Goal: Task Accomplishment & Management: Manage account settings

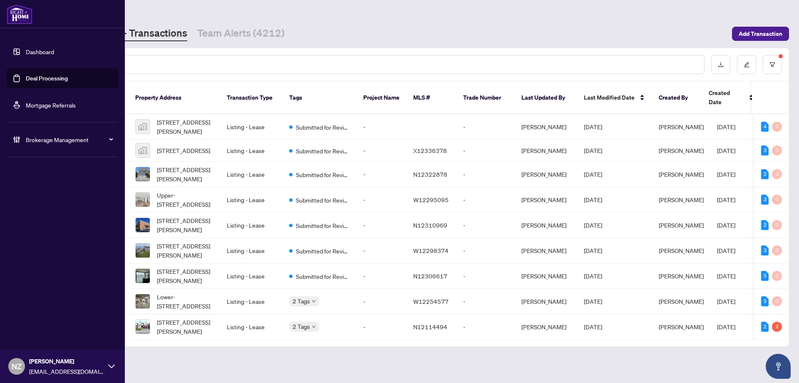
click at [42, 138] on span "Brokerage Management" at bounding box center [69, 139] width 87 height 9
click at [29, 199] on link "Manage Agents" at bounding box center [37, 199] width 41 height 7
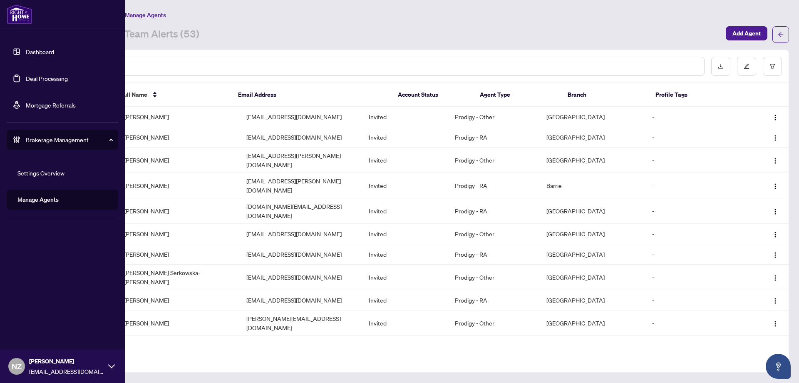
click at [43, 198] on link "Manage Agents" at bounding box center [37, 199] width 41 height 7
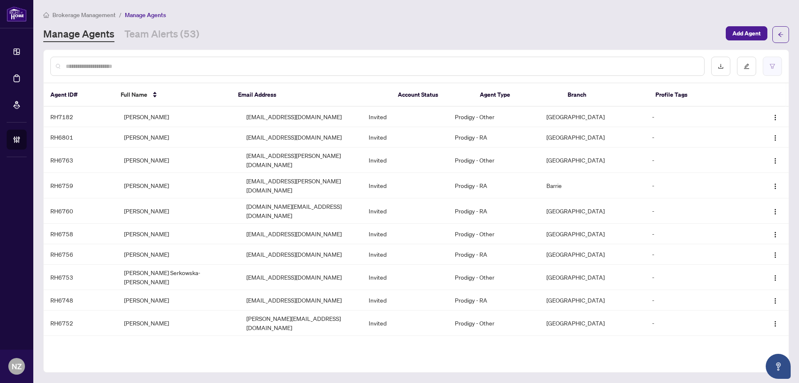
click at [775, 66] on icon "filter" at bounding box center [773, 66] width 6 height 6
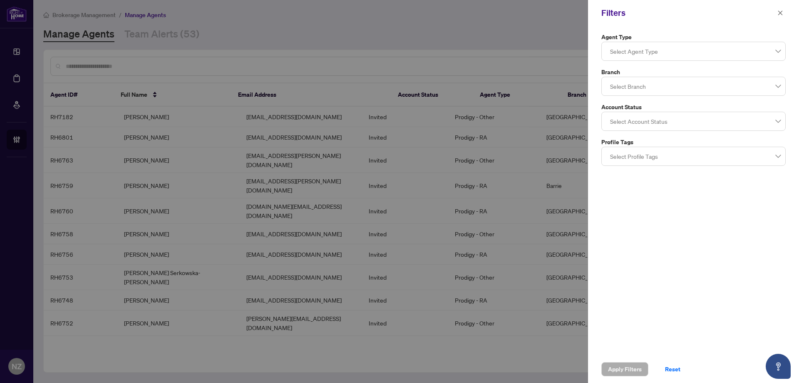
drag, startPoint x: 782, startPoint y: 13, endPoint x: 758, endPoint y: 28, distance: 28.3
click at [781, 13] on icon "close" at bounding box center [781, 13] width 6 height 6
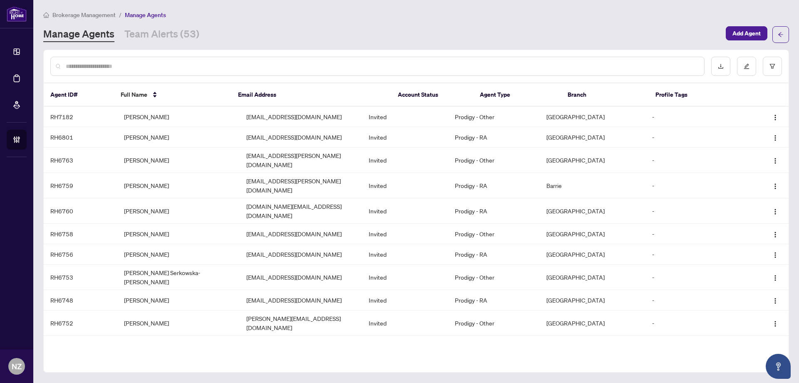
click at [77, 15] on span "Brokerage Management" at bounding box center [83, 14] width 63 height 7
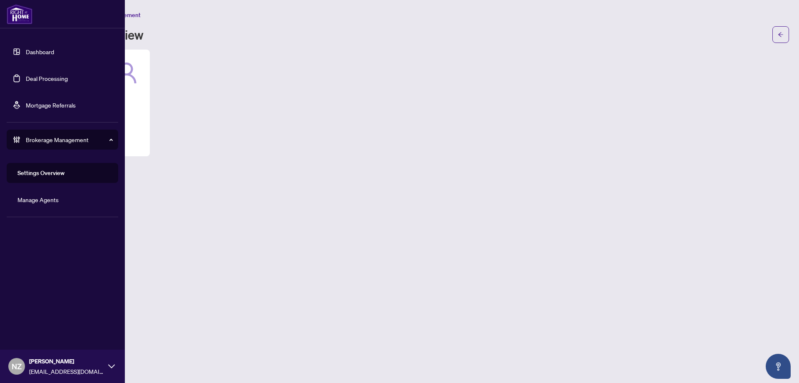
click at [45, 77] on link "Deal Processing" at bounding box center [47, 78] width 42 height 7
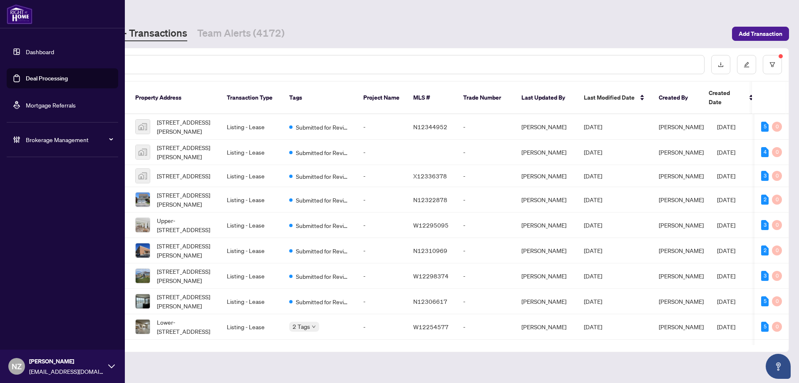
drag, startPoint x: 49, startPoint y: 137, endPoint x: 43, endPoint y: 139, distance: 6.5
click at [49, 137] on span "Brokerage Management" at bounding box center [69, 139] width 87 height 9
click at [37, 203] on link "Manage Agents" at bounding box center [37, 199] width 41 height 7
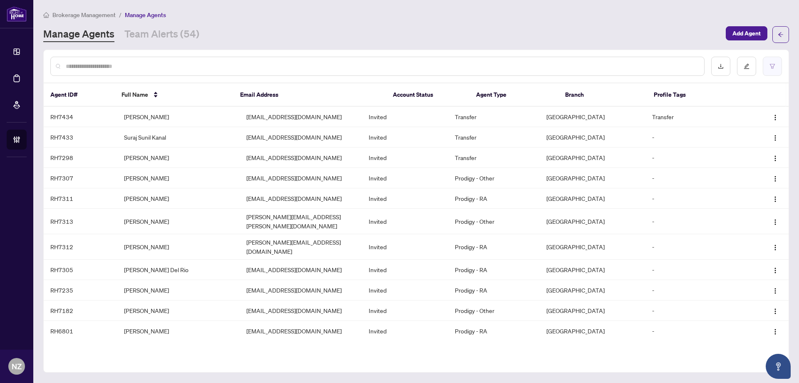
click at [772, 70] on button "button" at bounding box center [772, 66] width 19 height 19
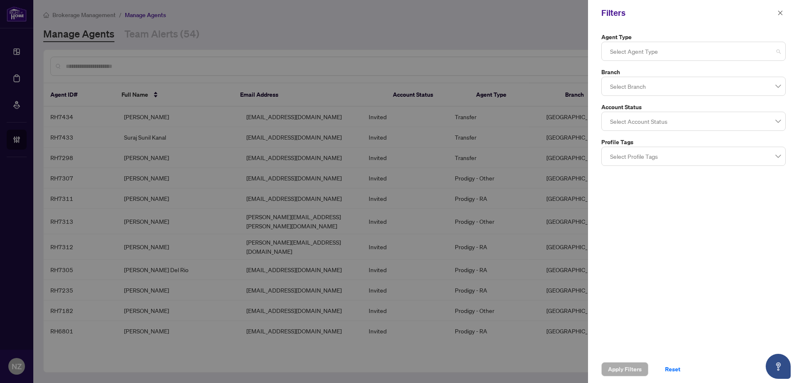
click at [636, 54] on div at bounding box center [694, 51] width 174 height 15
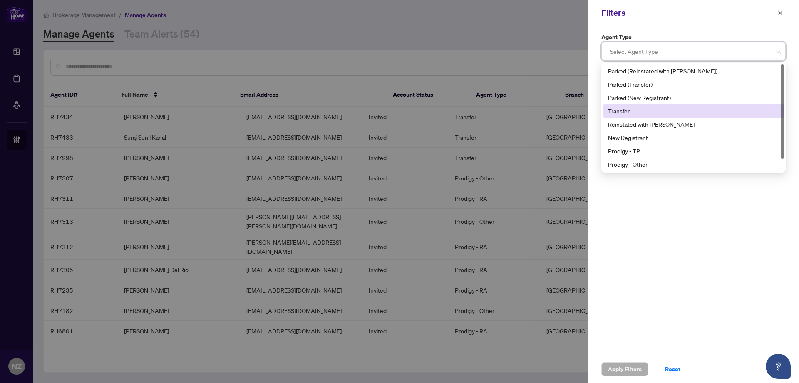
drag, startPoint x: 633, startPoint y: 112, endPoint x: 723, endPoint y: 76, distance: 96.8
click at [632, 112] on div "Transfer" at bounding box center [693, 110] width 171 height 9
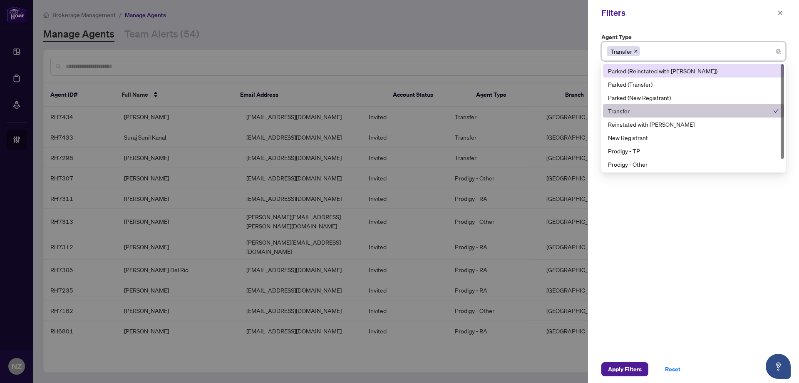
click at [721, 18] on div "Filters" at bounding box center [688, 13] width 174 height 12
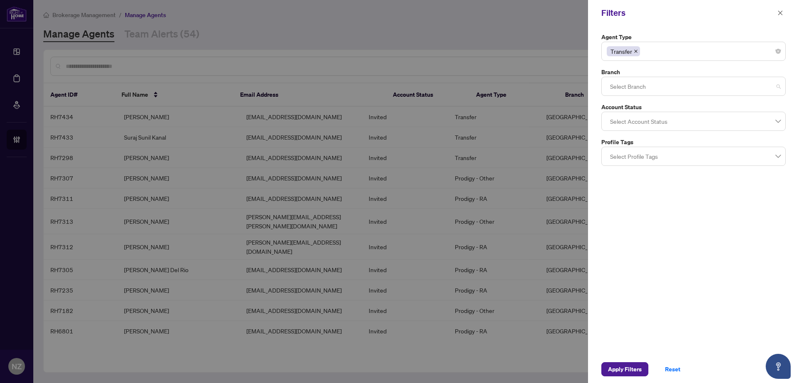
click at [647, 88] on div at bounding box center [694, 86] width 174 height 15
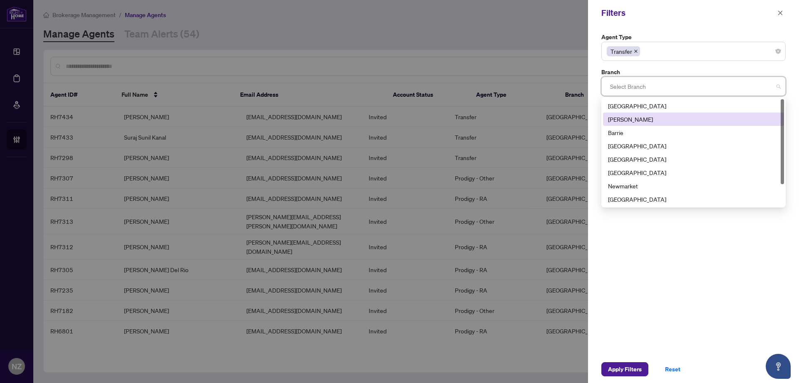
click at [620, 119] on div "[PERSON_NAME]" at bounding box center [693, 118] width 171 height 9
click at [682, 22] on div "Filters" at bounding box center [693, 13] width 211 height 26
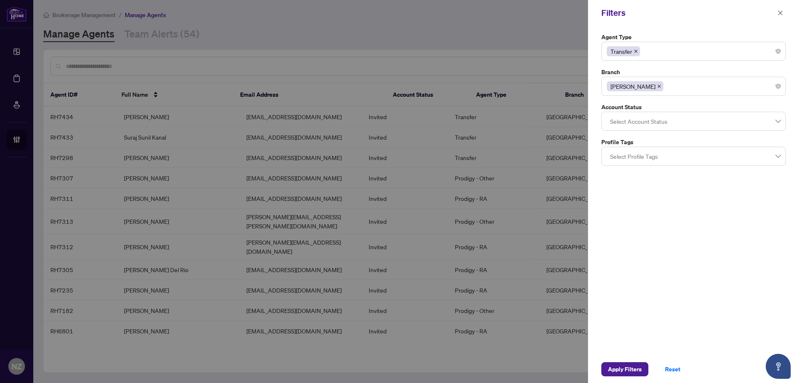
click at [651, 130] on div "Select Account Status" at bounding box center [693, 121] width 184 height 19
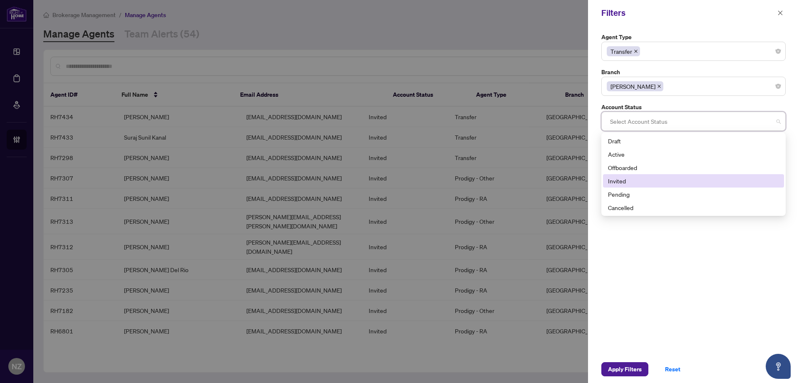
click at [621, 181] on div "Invited" at bounding box center [693, 180] width 171 height 9
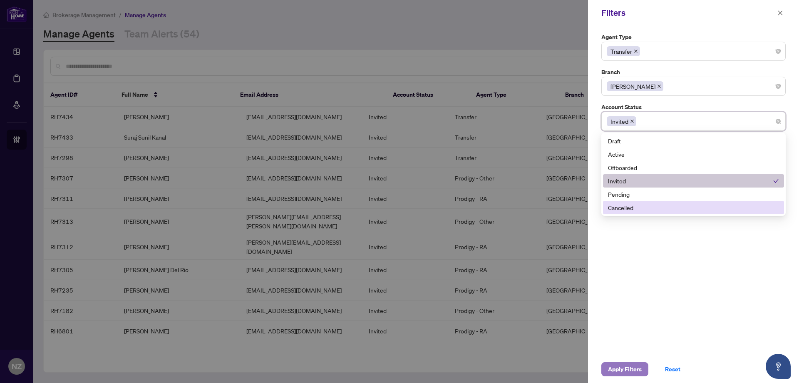
click at [626, 371] on span "Apply Filters" at bounding box center [625, 368] width 34 height 13
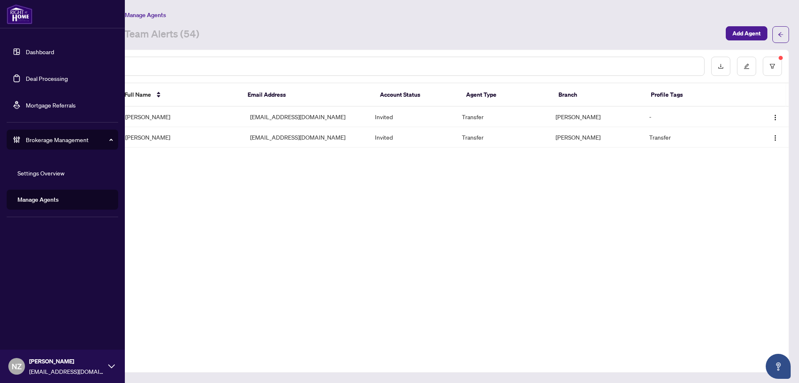
click at [41, 200] on link "Manage Agents" at bounding box center [37, 199] width 41 height 7
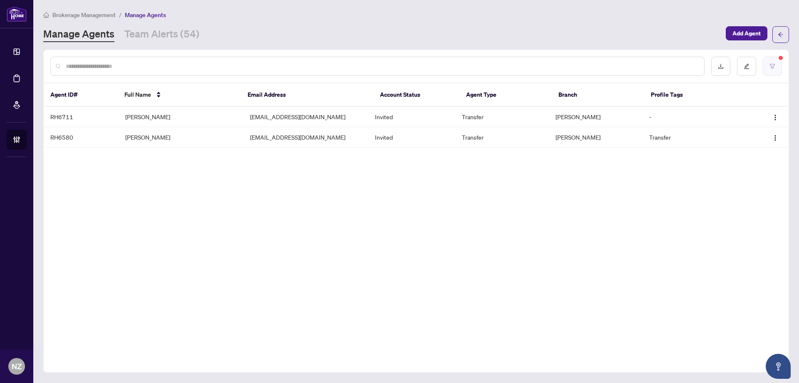
click at [767, 66] on button "button" at bounding box center [772, 66] width 19 height 19
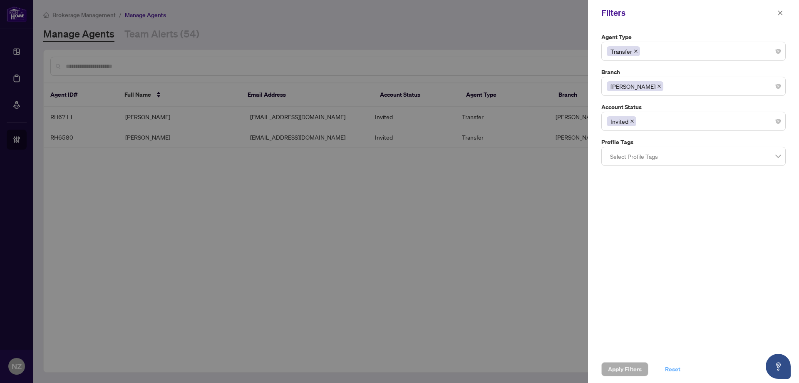
click at [676, 369] on span "Reset" at bounding box center [672, 368] width 15 height 13
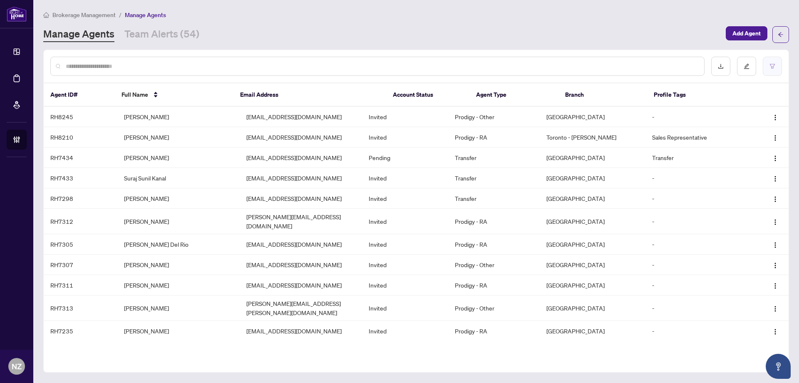
click at [768, 70] on button "button" at bounding box center [772, 66] width 19 height 19
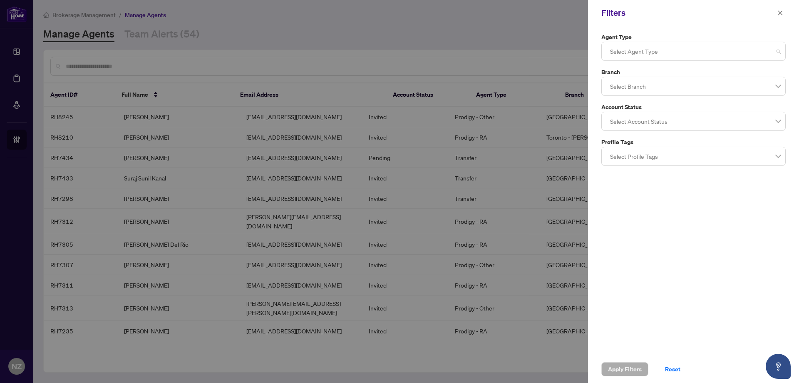
click at [651, 52] on div at bounding box center [694, 51] width 174 height 15
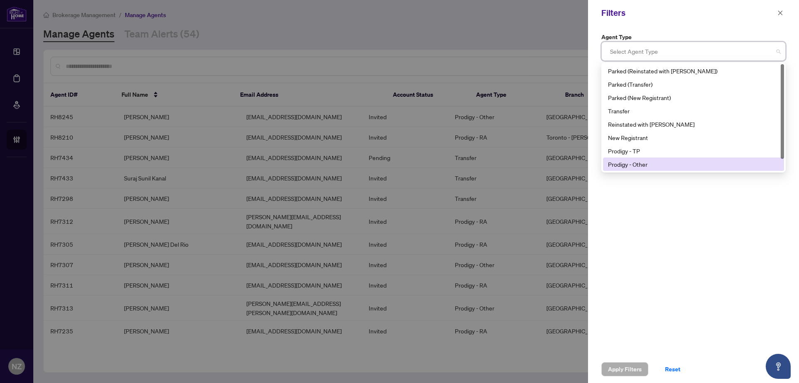
click at [628, 164] on div "Prodigy - Other" at bounding box center [693, 163] width 171 height 9
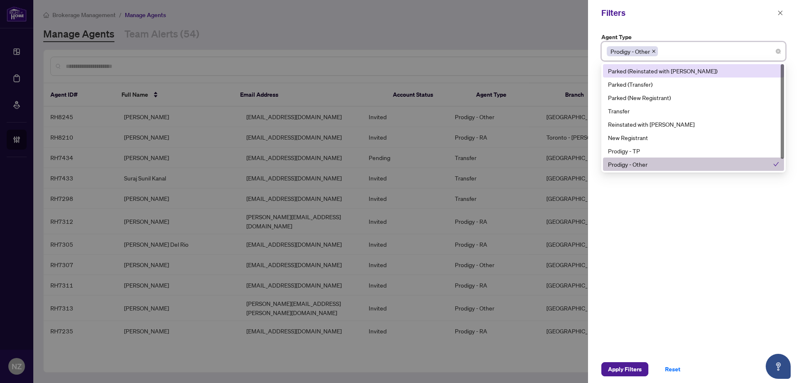
click at [723, 17] on div "Filters" at bounding box center [688, 13] width 174 height 12
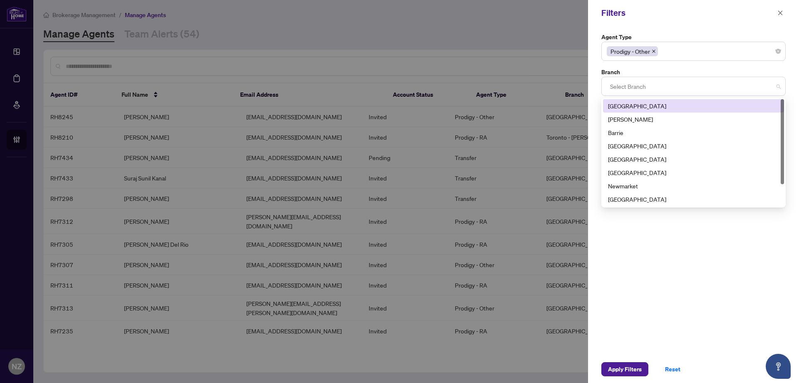
click at [639, 89] on div at bounding box center [694, 86] width 174 height 15
click at [619, 119] on div "[PERSON_NAME]" at bounding box center [693, 118] width 171 height 9
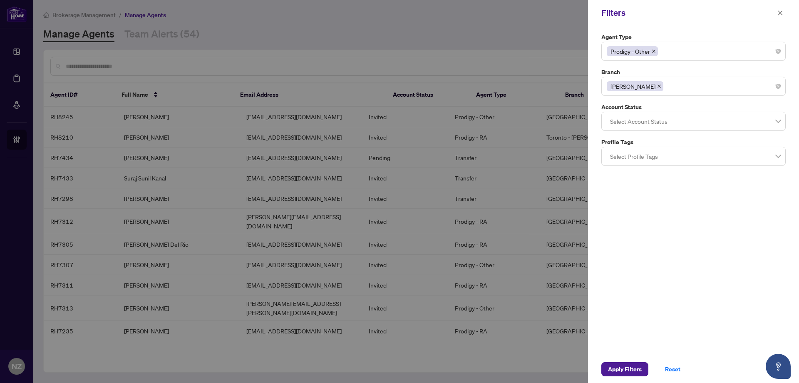
click at [660, 261] on div "Agent Type Prodigy - Other 1 2 Parked (Reinstated with [PERSON_NAME]) Parked (T…" at bounding box center [693, 190] width 211 height 329
click at [624, 370] on span "Apply Filters" at bounding box center [625, 368] width 34 height 13
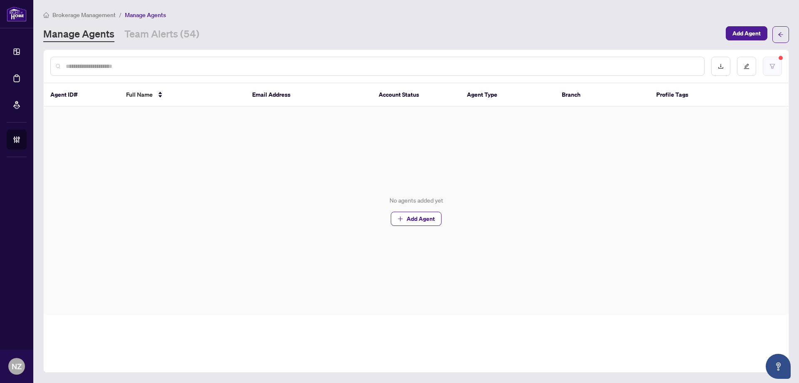
click at [775, 64] on button "button" at bounding box center [772, 66] width 19 height 19
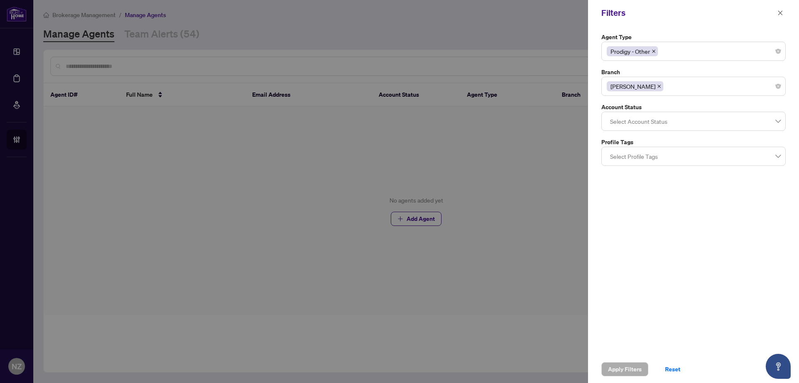
click at [657, 87] on icon "close" at bounding box center [659, 86] width 4 height 4
click at [624, 360] on div "Apply Filters Reset" at bounding box center [693, 368] width 211 height 27
click at [625, 365] on span "Apply Filters" at bounding box center [625, 368] width 34 height 13
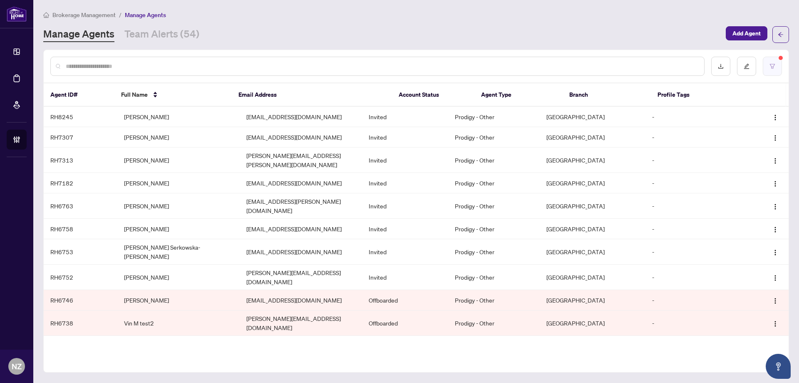
click at [778, 64] on button "button" at bounding box center [772, 66] width 19 height 19
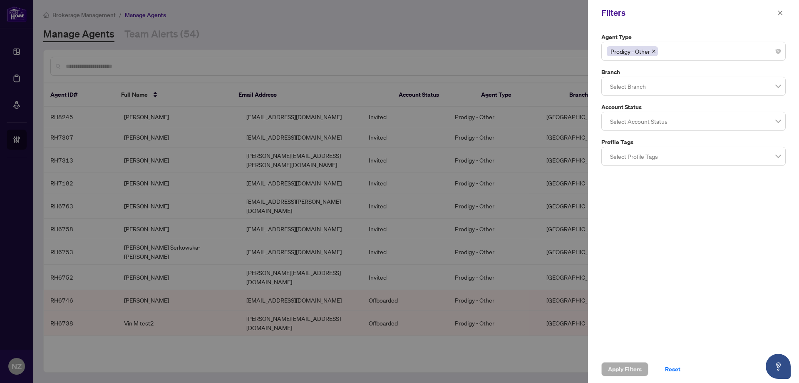
click at [676, 55] on div "Prodigy - Other" at bounding box center [694, 51] width 174 height 15
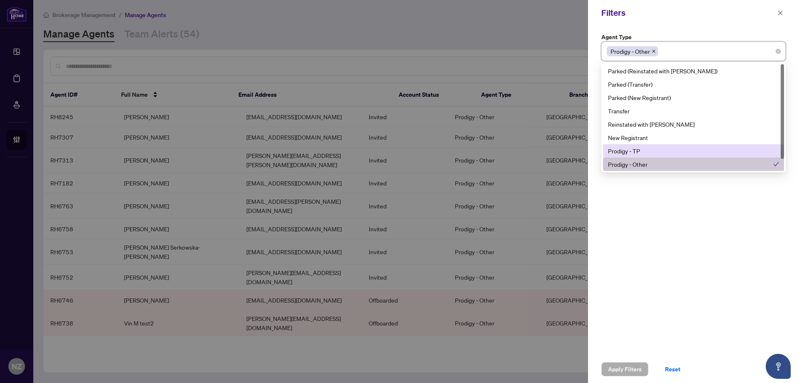
click at [638, 152] on div "Prodigy - TP" at bounding box center [693, 150] width 171 height 9
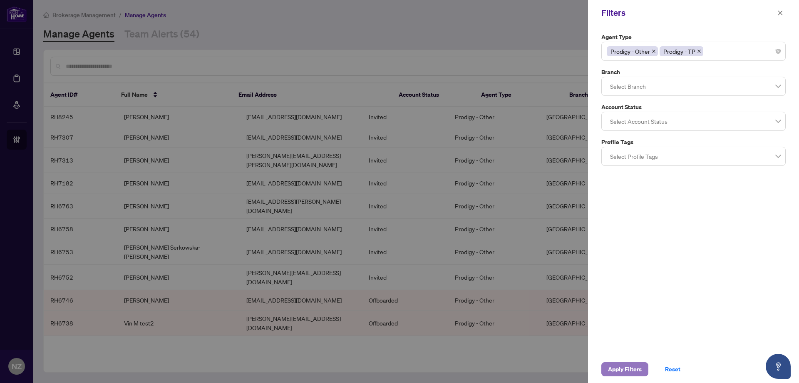
click at [610, 372] on span "Apply Filters" at bounding box center [625, 368] width 34 height 13
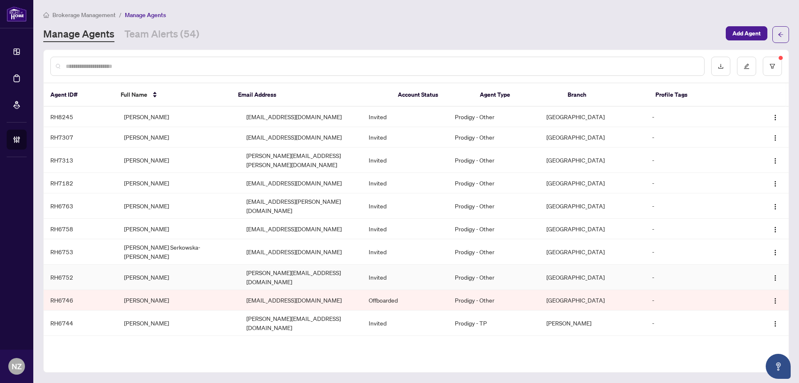
scroll to position [35, 0]
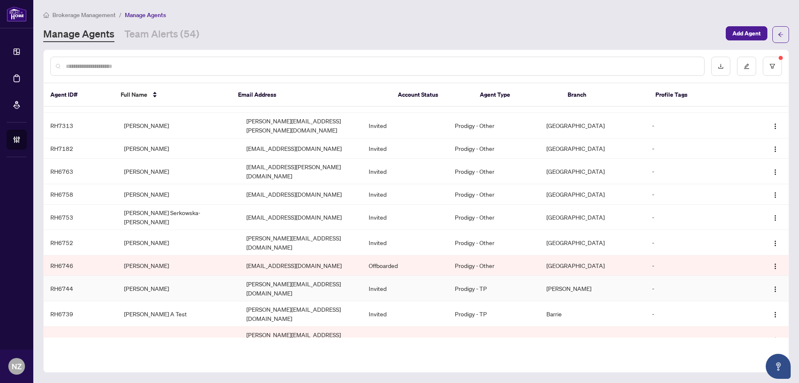
click at [123, 276] on td "[PERSON_NAME]" at bounding box center [178, 288] width 122 height 25
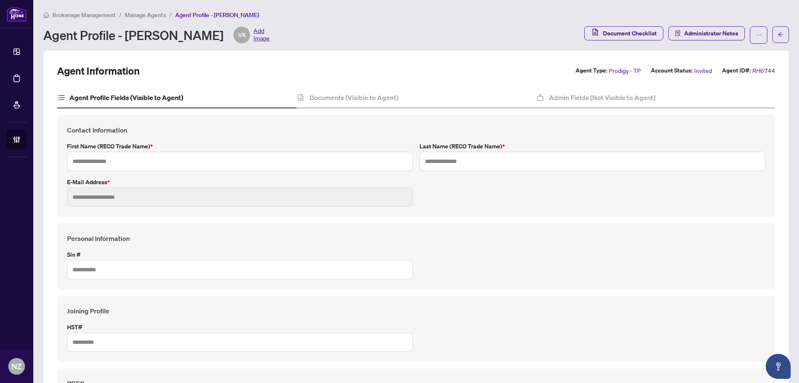
type input "*****"
type input "*******"
type input "**********"
click at [359, 96] on h4 "Documents (Visible to Agent)" at bounding box center [354, 97] width 89 height 10
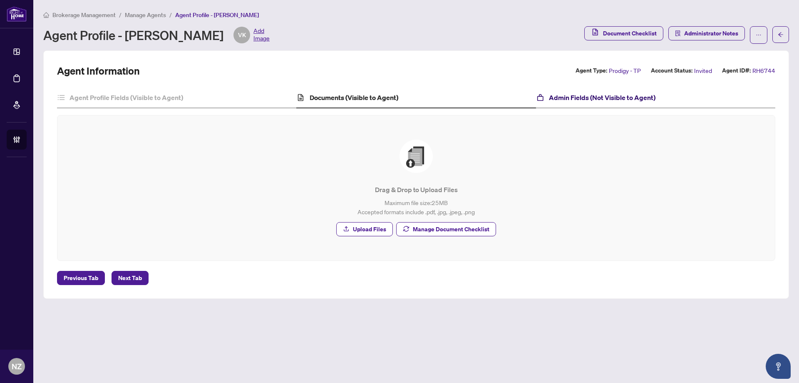
click at [586, 97] on h4 "Admin Fields (Not Visible to Agent)" at bounding box center [602, 97] width 107 height 10
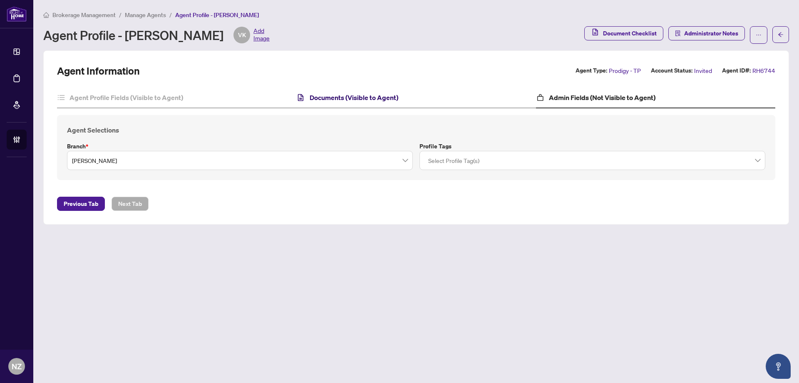
click at [350, 100] on h4 "Documents (Visible to Agent)" at bounding box center [354, 97] width 89 height 10
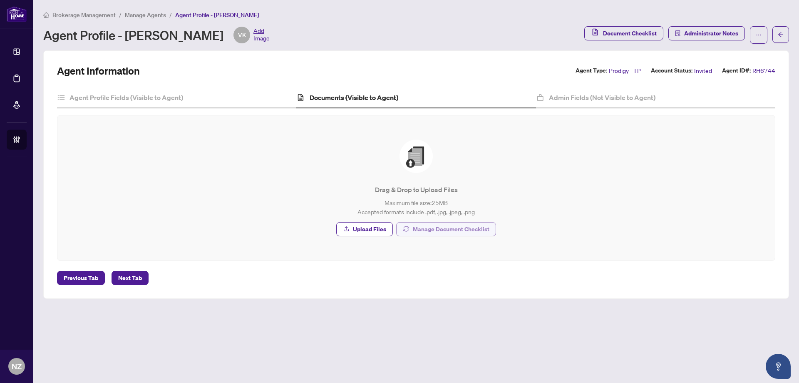
click at [457, 234] on span "Manage Document Checklist" at bounding box center [451, 228] width 77 height 13
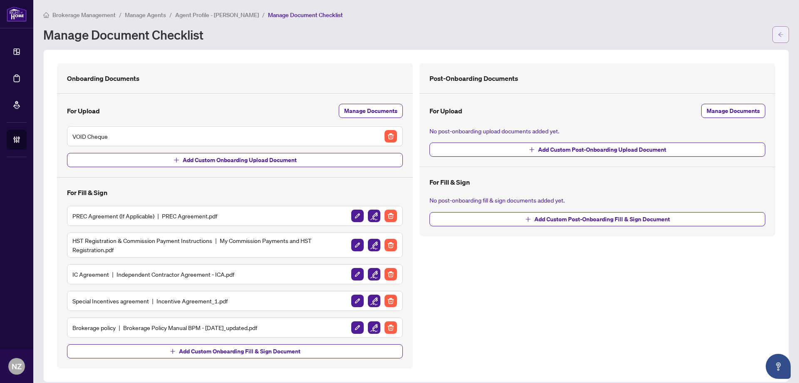
click at [773, 38] on button "button" at bounding box center [781, 34] width 17 height 17
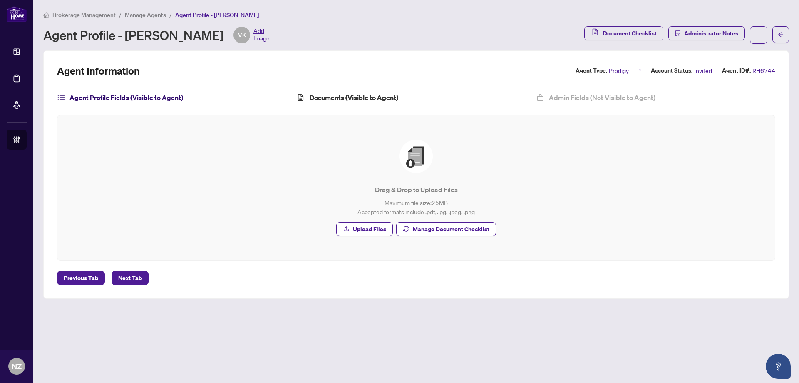
click at [138, 98] on h4 "Agent Profile Fields (Visible to Agent)" at bounding box center [127, 97] width 114 height 10
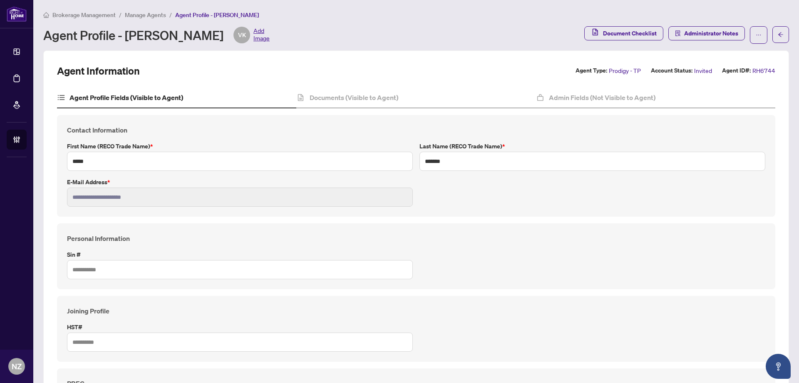
click at [69, 15] on span "Brokerage Management" at bounding box center [83, 14] width 63 height 7
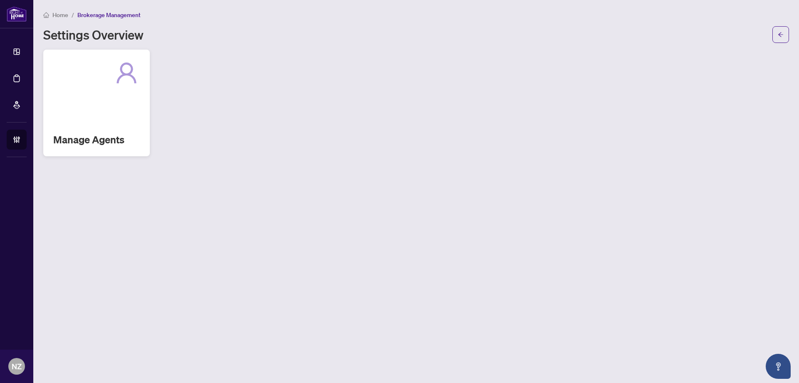
click at [100, 145] on h2 "Manage Agents" at bounding box center [96, 139] width 87 height 13
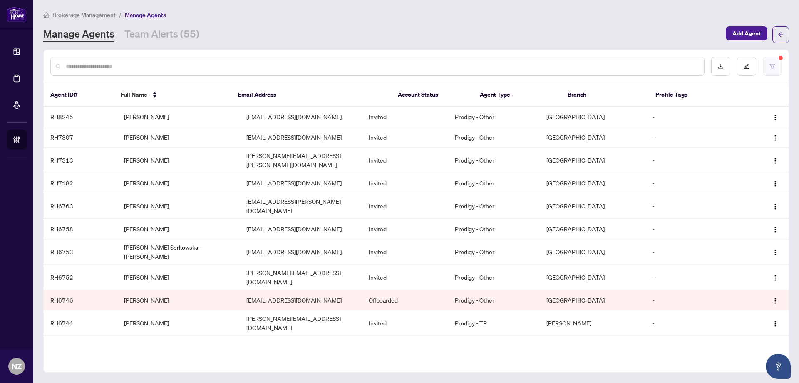
click at [777, 63] on button "button" at bounding box center [772, 66] width 19 height 19
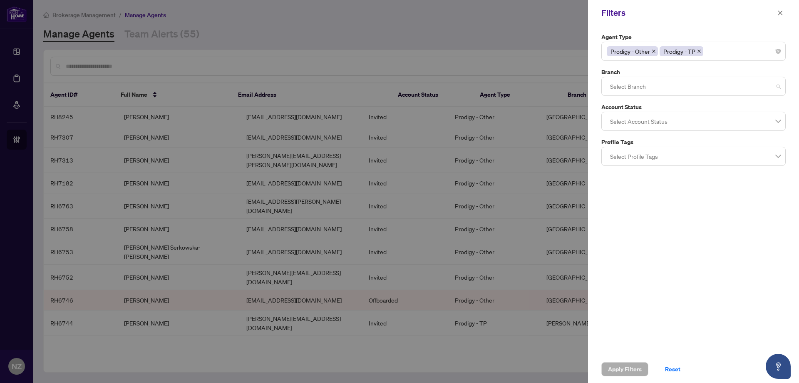
click at [652, 86] on div at bounding box center [694, 86] width 174 height 15
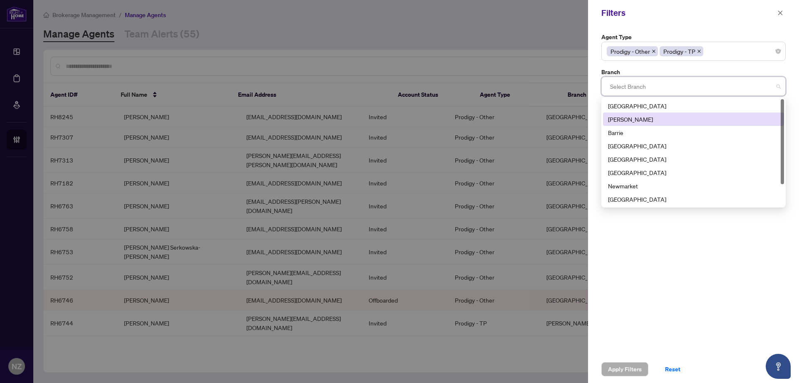
click at [624, 117] on div "[PERSON_NAME]" at bounding box center [693, 118] width 171 height 9
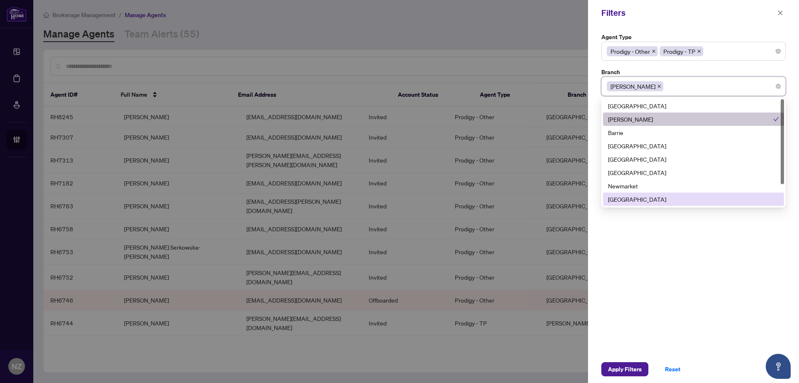
click at [628, 360] on div "Apply Filters Reset" at bounding box center [693, 368] width 211 height 27
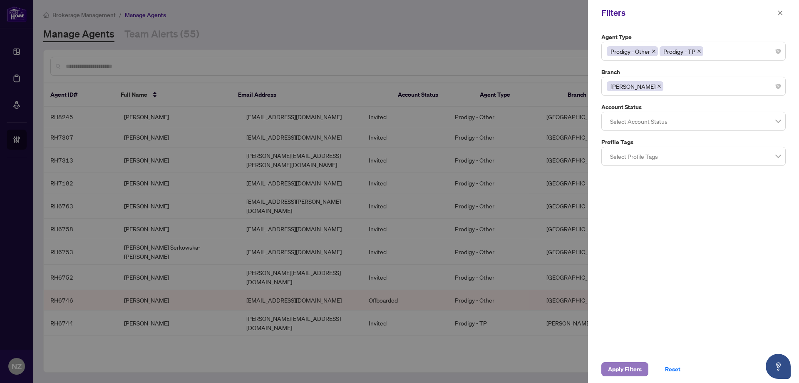
click at [628, 365] on span "Apply Filters" at bounding box center [625, 368] width 34 height 13
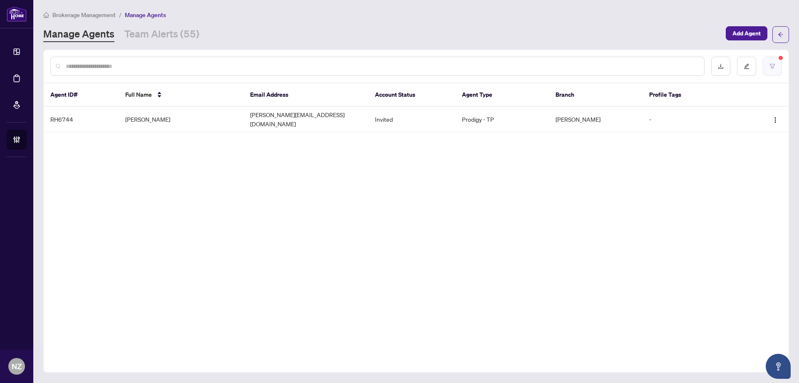
click at [775, 61] on button "button" at bounding box center [772, 66] width 19 height 19
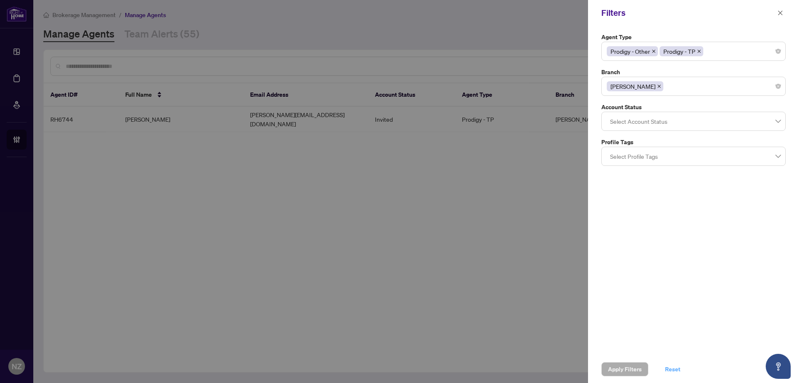
drag, startPoint x: 668, startPoint y: 370, endPoint x: 638, endPoint y: 338, distance: 44.2
click at [668, 370] on span "Reset" at bounding box center [672, 368] width 15 height 13
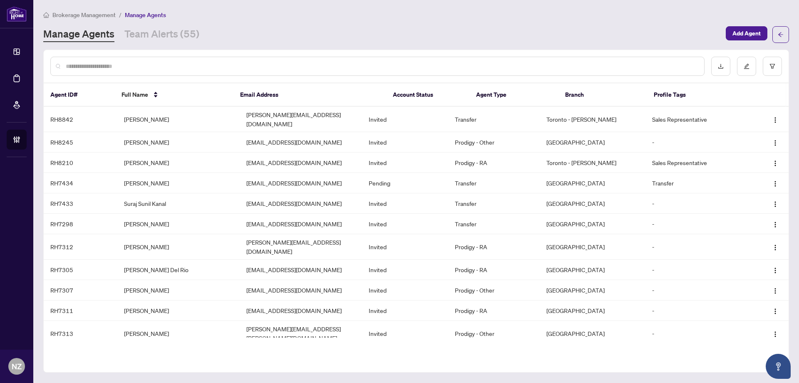
click at [77, 69] on input "text" at bounding box center [382, 66] width 632 height 9
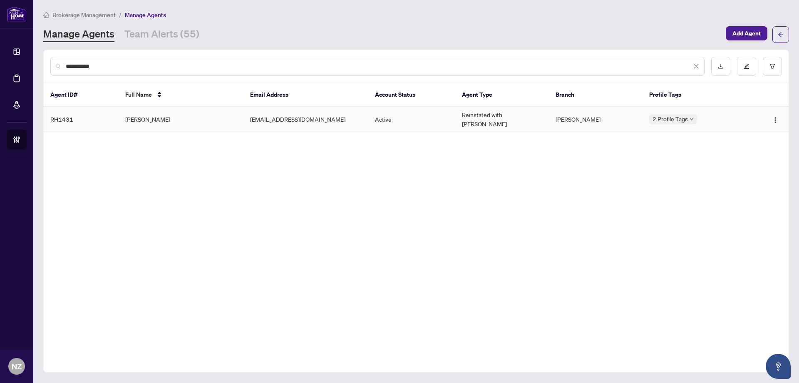
type input "**********"
click at [132, 116] on td "[PERSON_NAME]" at bounding box center [181, 119] width 125 height 25
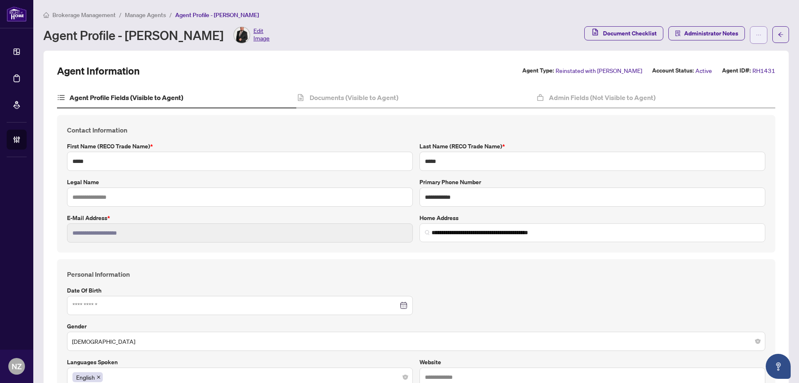
type input "**********"
click at [624, 90] on div "Admin Fields (Not Visible to Agent)" at bounding box center [655, 97] width 239 height 21
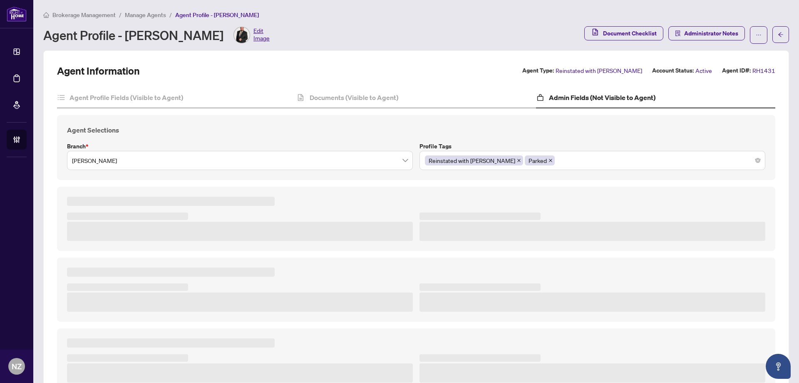
type textarea "**********"
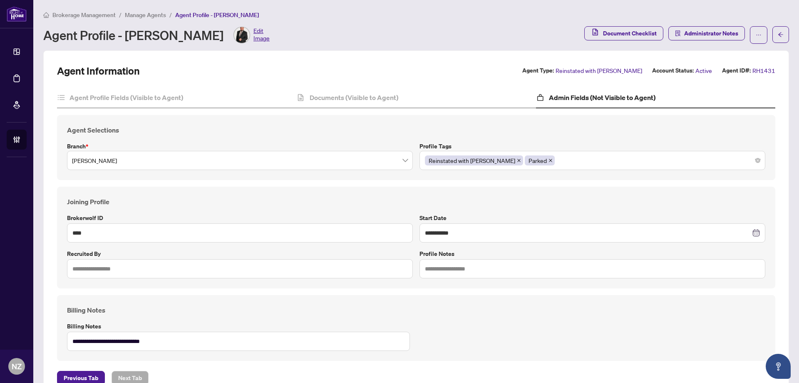
click at [549, 160] on icon "close" at bounding box center [551, 160] width 4 height 4
click at [541, 161] on div "Reinstated with [PERSON_NAME]" at bounding box center [592, 160] width 335 height 15
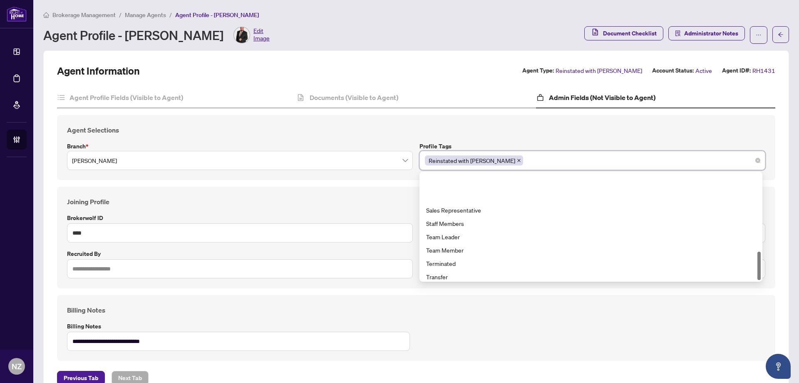
scroll to position [293, 0]
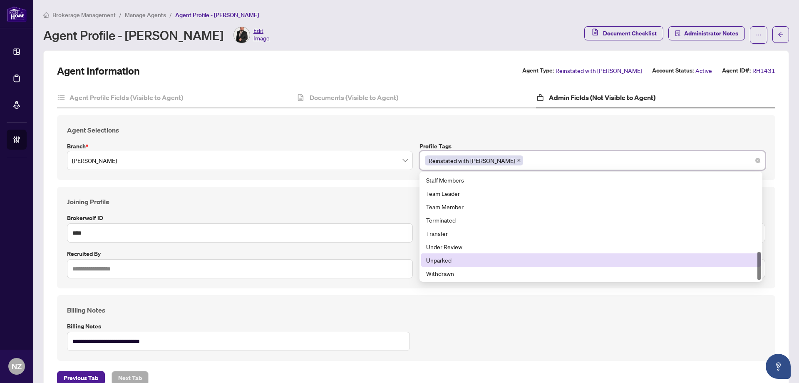
click at [448, 261] on div "Unparked" at bounding box center [591, 259] width 330 height 9
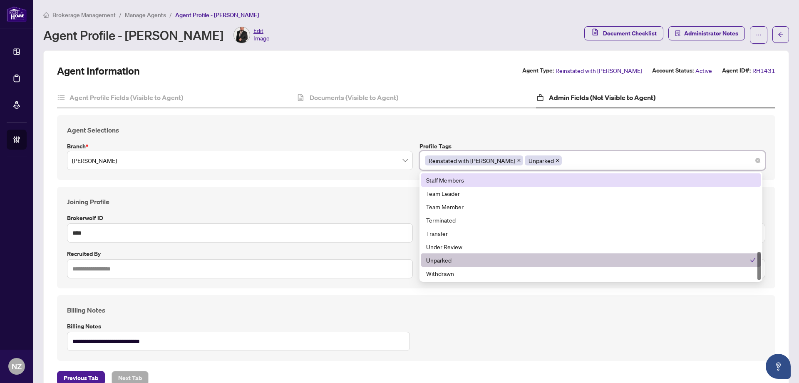
click at [579, 122] on div "Agent Selections Branch * [PERSON_NAME] Profile Tags Reinstated with [PERSON_NA…" at bounding box center [416, 147] width 718 height 65
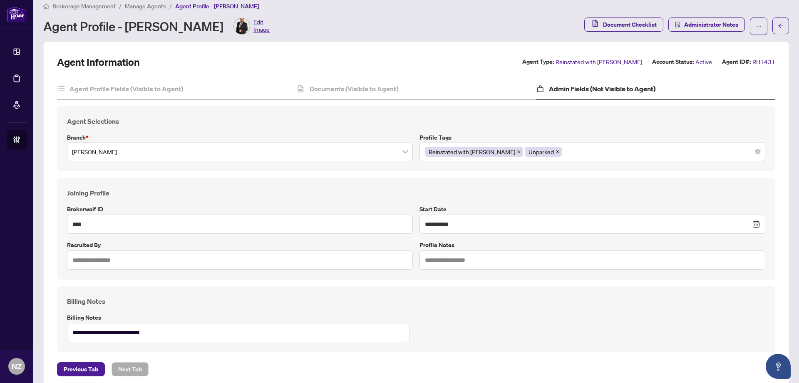
scroll to position [0, 0]
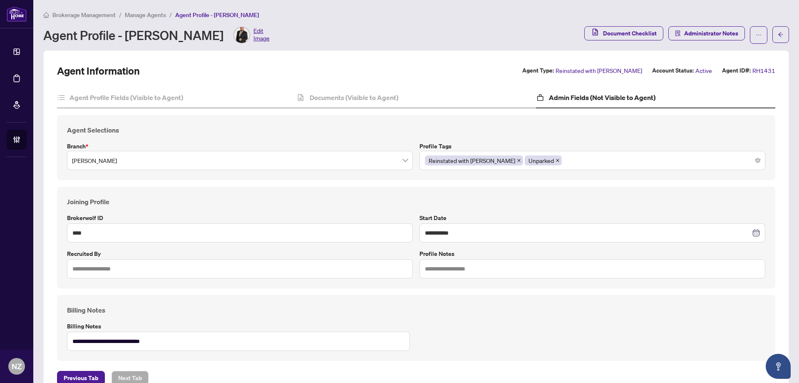
click at [688, 25] on div "Brokerage Management / Manage Agents / Agent Profile - [PERSON_NAME] Agent Prof…" at bounding box center [416, 27] width 746 height 34
click at [687, 32] on span "Administrator Notes" at bounding box center [711, 33] width 54 height 13
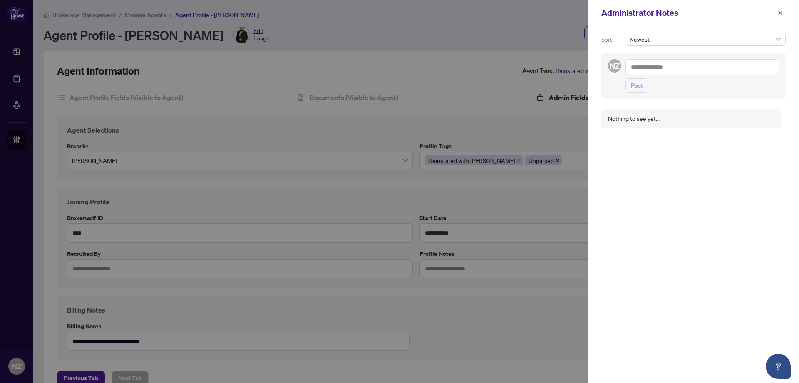
click at [668, 66] on textarea at bounding box center [703, 67] width 154 height 16
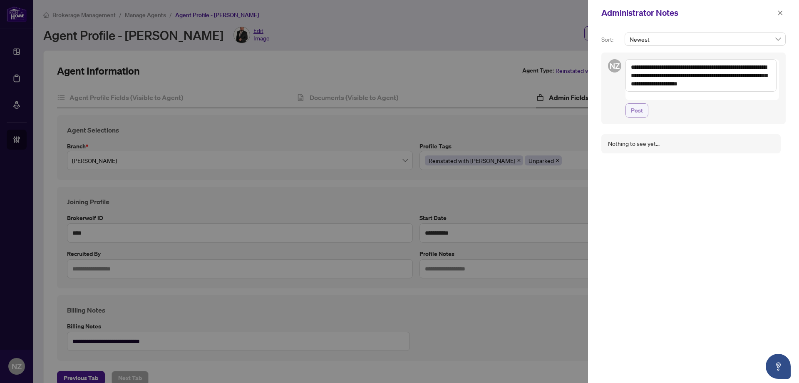
type textarea "**********"
click at [628, 105] on button "Post" at bounding box center [637, 110] width 23 height 14
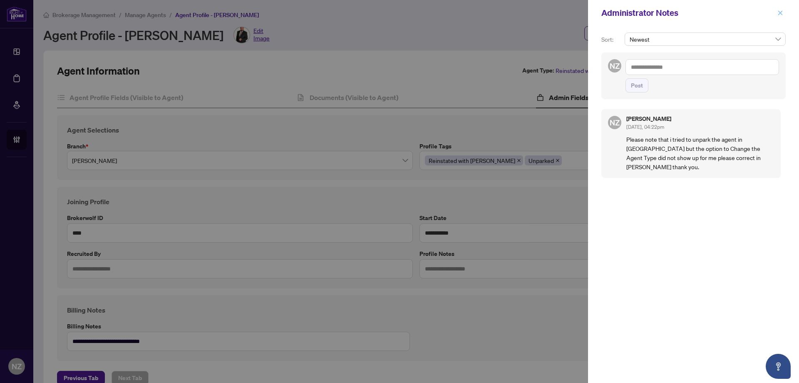
click at [780, 18] on span "button" at bounding box center [781, 12] width 6 height 13
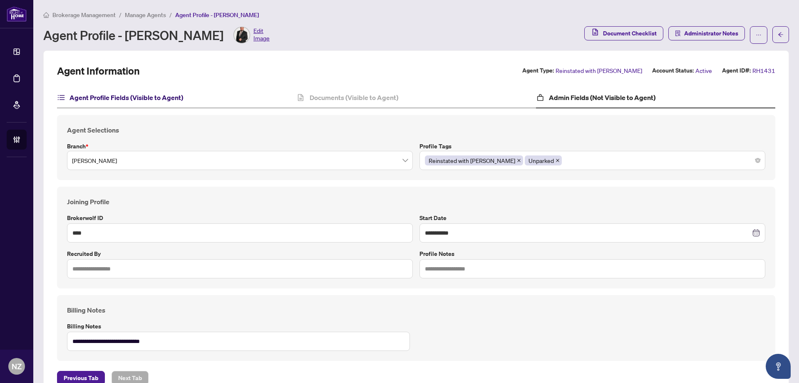
click at [141, 98] on h4 "Agent Profile Fields (Visible to Agent)" at bounding box center [127, 97] width 114 height 10
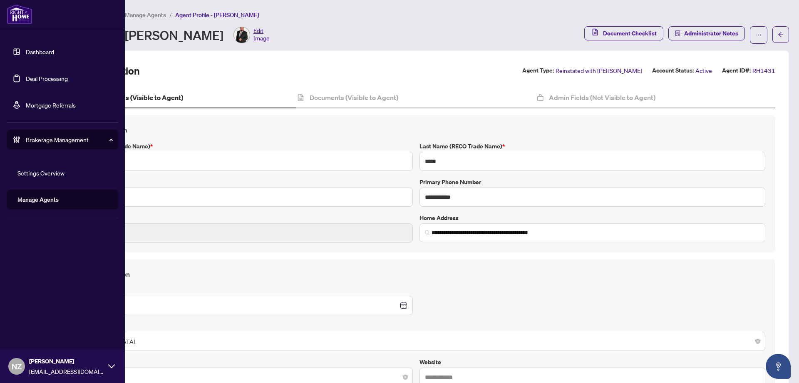
click at [37, 81] on link "Deal Processing" at bounding box center [47, 78] width 42 height 7
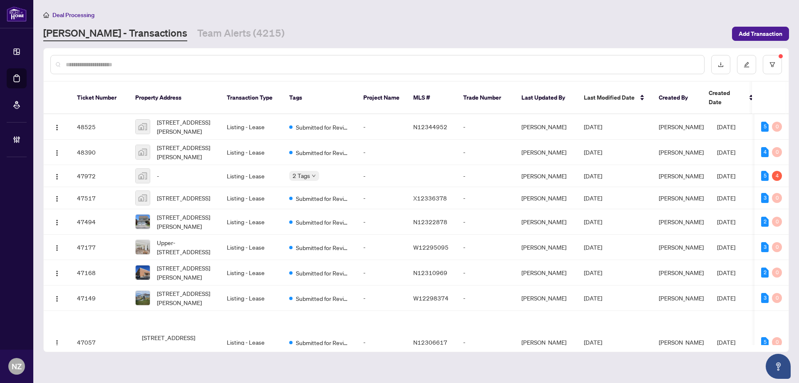
click at [98, 62] on input "text" at bounding box center [382, 64] width 632 height 9
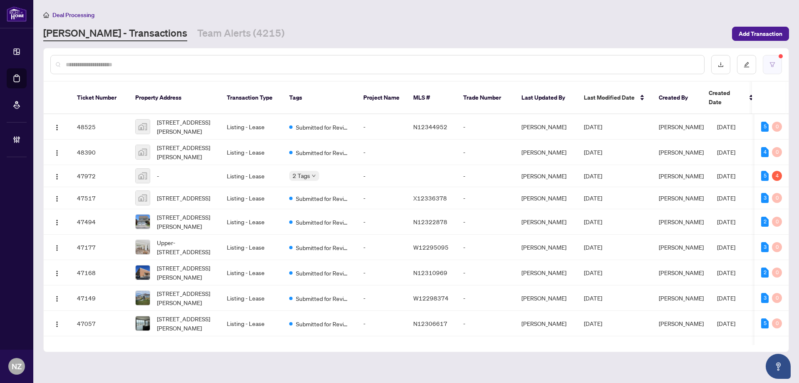
click at [776, 59] on button "button" at bounding box center [772, 64] width 19 height 19
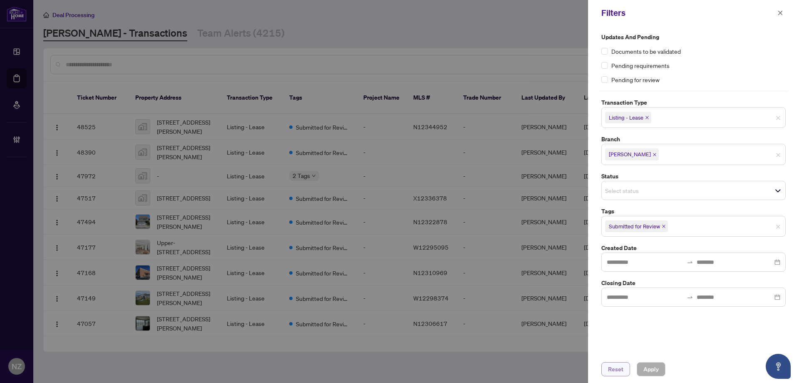
click at [620, 370] on span "Reset" at bounding box center [615, 368] width 15 height 13
